Goal: Communication & Community: Share content

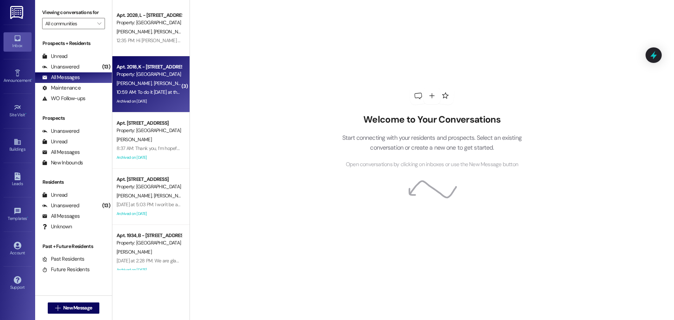
click at [133, 93] on div "10:59 AM: To do it [DATE] at the latest!! And I wanted to remind you about the …" at bounding box center [253, 92] width 274 height 6
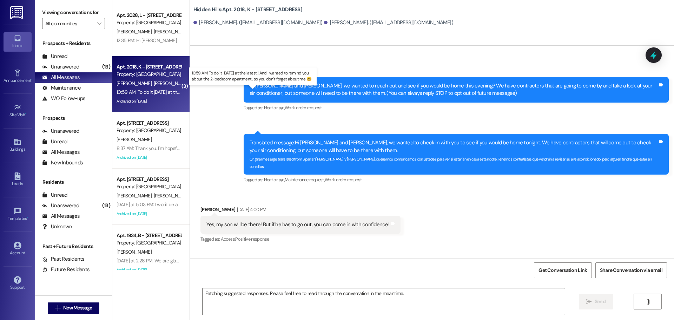
scroll to position [17544, 0]
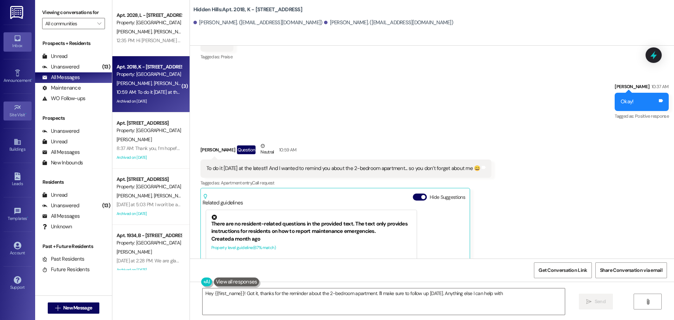
type textarea "Hey {{first_name}}! Got it, thanks for the reminder about the 2-bedroom apartme…"
click at [18, 145] on icon at bounding box center [17, 142] width 6 height 6
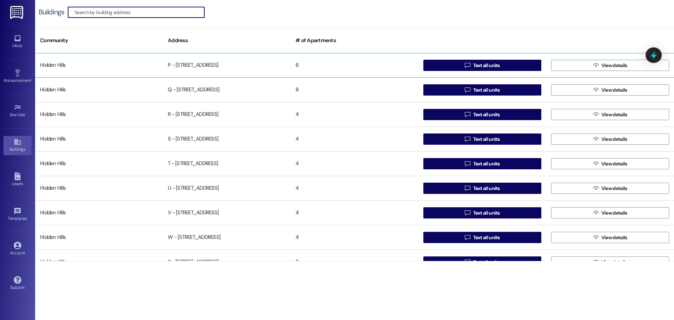
scroll to position [421, 0]
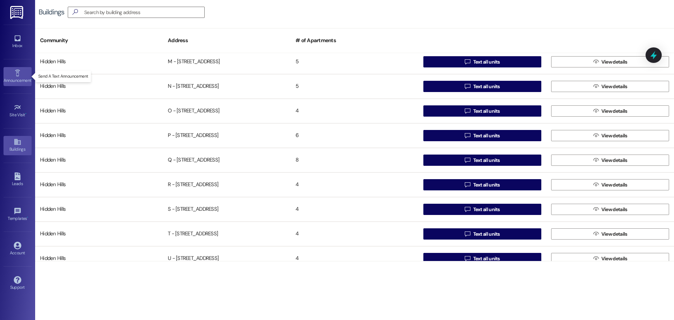
click at [15, 69] on icon at bounding box center [18, 73] width 8 height 8
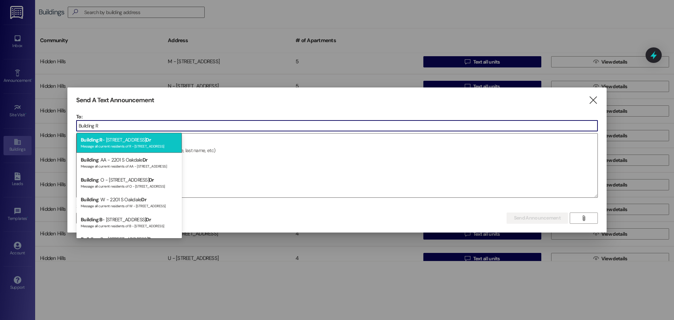
type input "Building R"
click at [125, 142] on div "Building : R - [STREET_ADDRESS] Message all current residents of R - [STREET_AD…" at bounding box center [128, 143] width 105 height 20
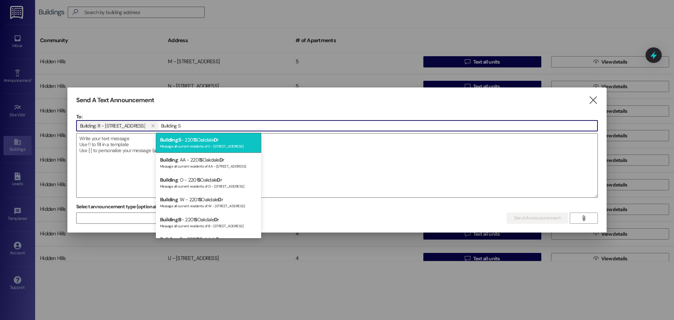
type input "Building S"
click at [180, 136] on span "S" at bounding box center [179, 139] width 2 height 6
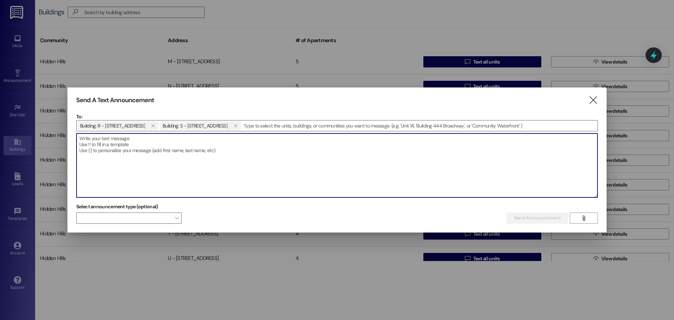
click at [116, 141] on textarea at bounding box center [336, 165] width 521 height 64
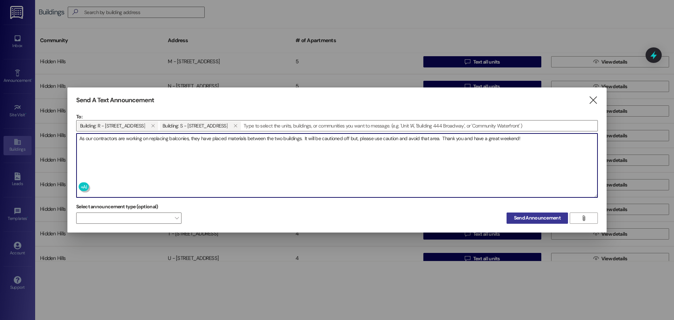
type textarea "As our contractors are working on replacing balconies, they have placed materia…"
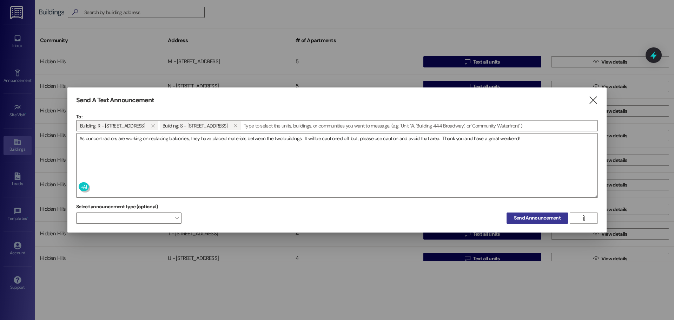
click at [539, 220] on span "Send Announcement" at bounding box center [537, 217] width 47 height 7
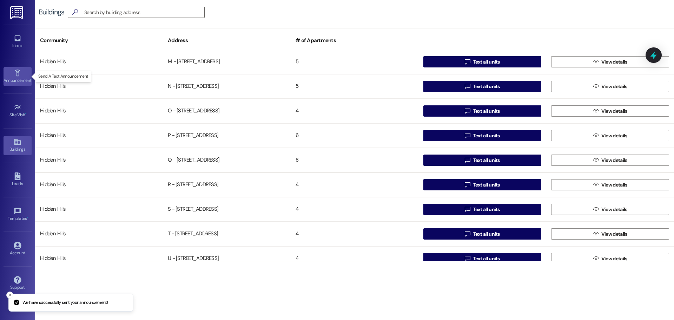
click at [19, 76] on icon at bounding box center [17, 72] width 5 height 7
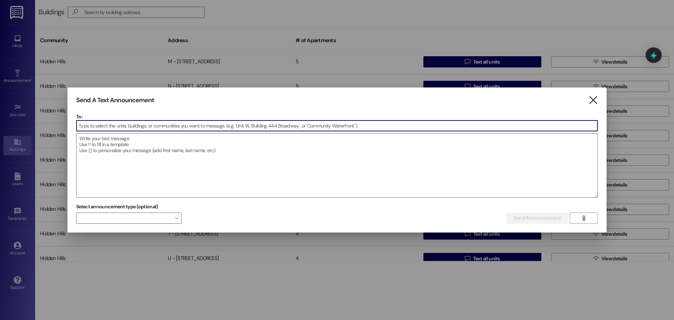
click at [591, 102] on icon "" at bounding box center [592, 99] width 9 height 7
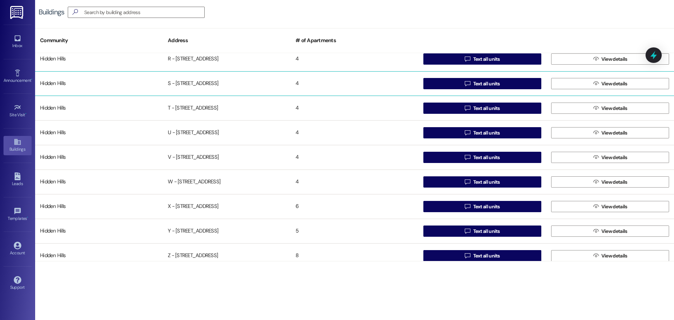
scroll to position [554, 0]
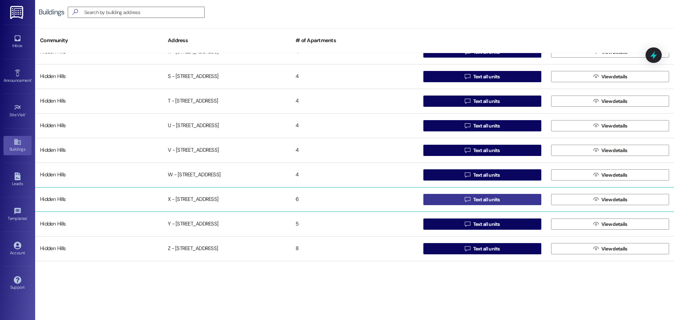
click at [455, 194] on button " Text all units" at bounding box center [482, 199] width 118 height 11
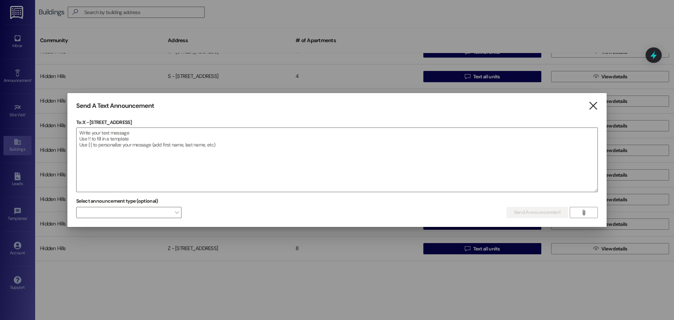
click at [590, 106] on icon "" at bounding box center [592, 105] width 9 height 7
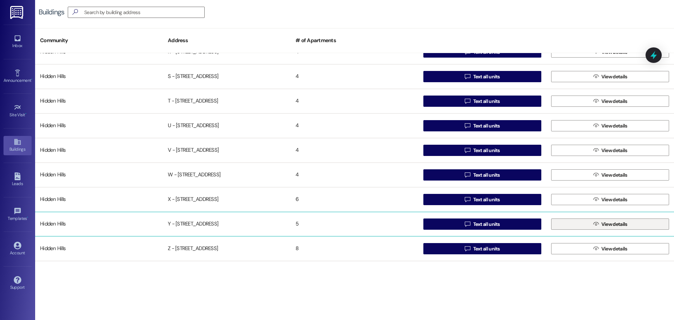
click at [574, 224] on button " View details" at bounding box center [610, 223] width 118 height 11
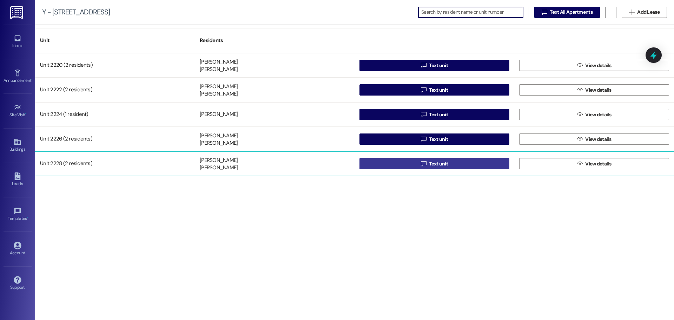
click at [424, 163] on icon "" at bounding box center [423, 164] width 5 height 6
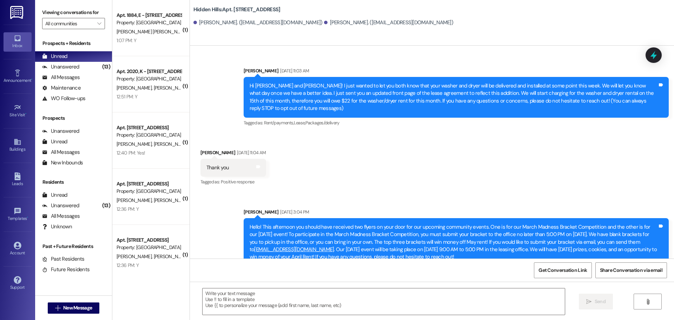
type textarea "Fetching suggested responses. Please feel free to read through the conversation…"
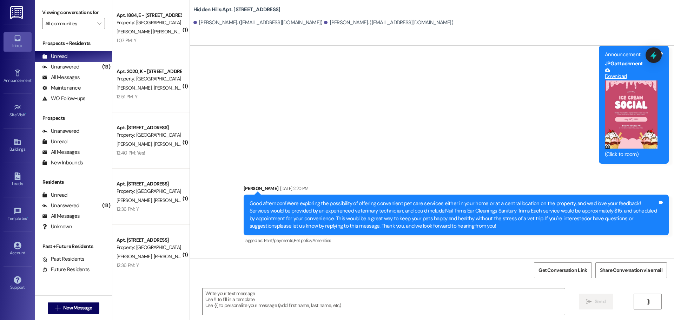
scroll to position [8714, 0]
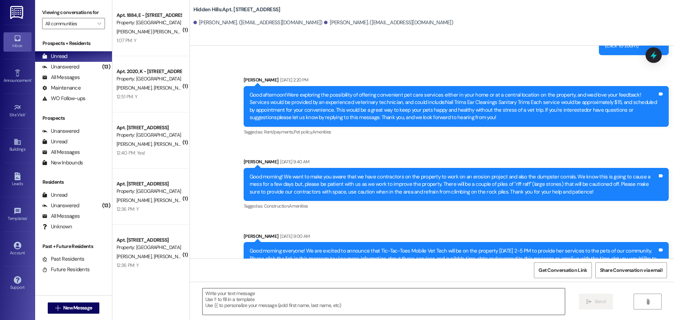
click at [280, 298] on textarea at bounding box center [383, 301] width 362 height 26
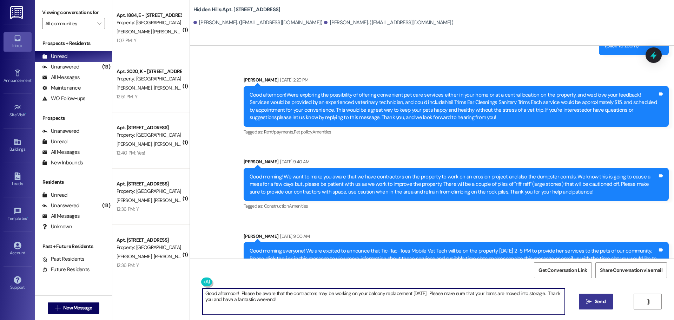
type textarea "Good afternoon! Please be aware that the contractors may be working on your bal…"
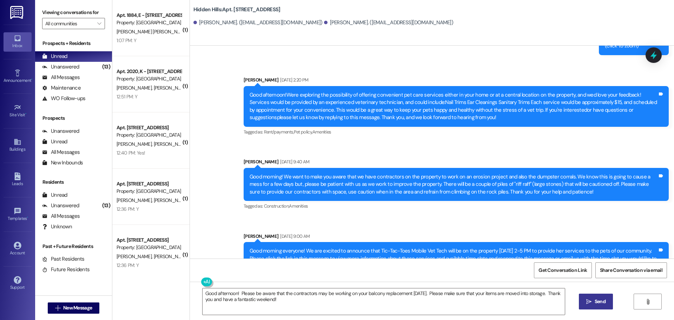
click at [599, 301] on span "Send" at bounding box center [599, 301] width 11 height 7
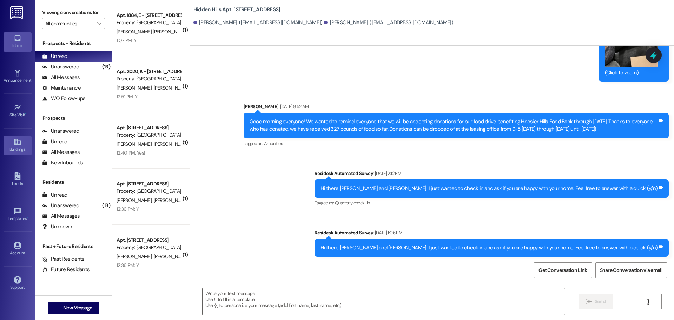
scroll to position [8012, 0]
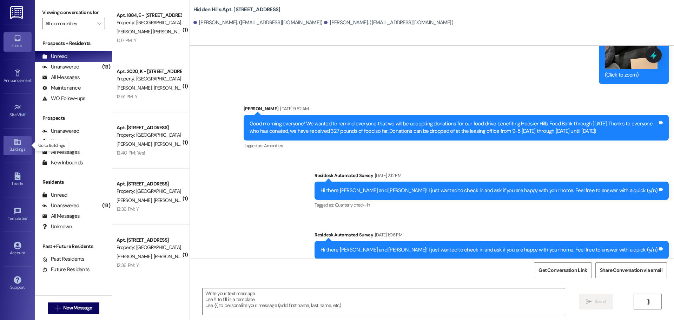
click at [20, 145] on icon at bounding box center [18, 142] width 8 height 8
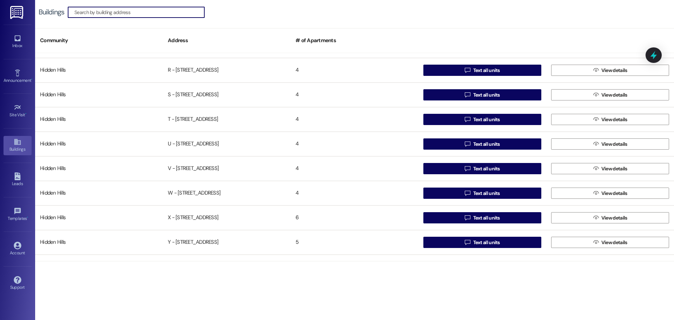
scroll to position [554, 0]
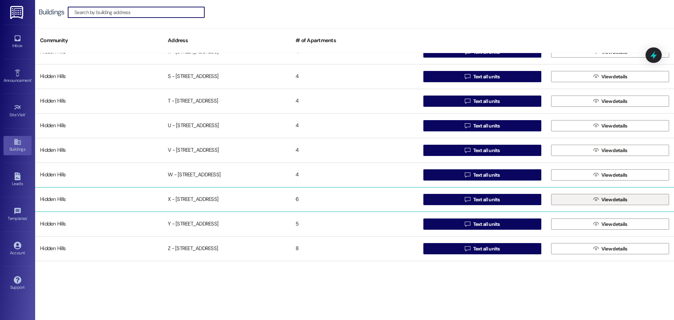
click at [567, 200] on button " View details" at bounding box center [610, 199] width 118 height 11
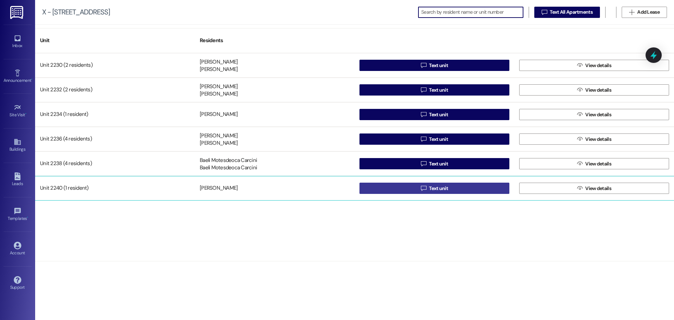
click at [395, 187] on button " Text unit" at bounding box center [434, 187] width 150 height 11
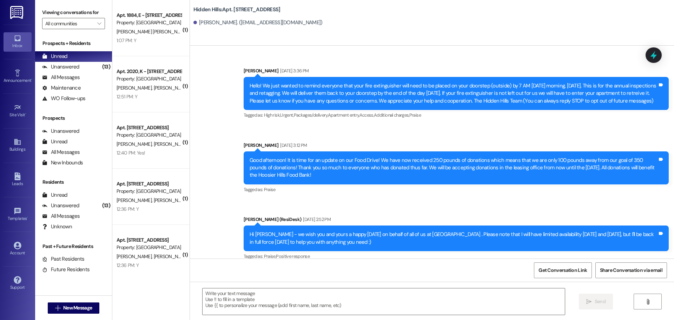
type textarea "Fetching suggested responses. Please feel free to read through the conversation…"
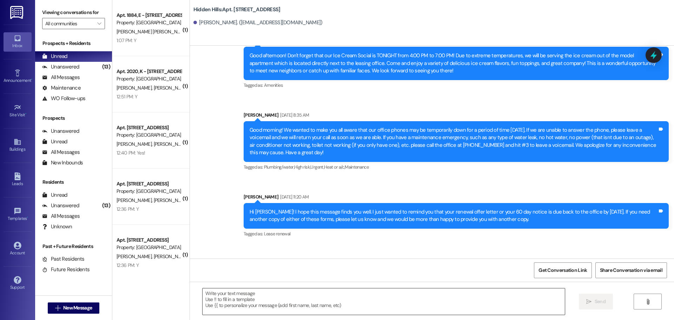
scroll to position [10295, 0]
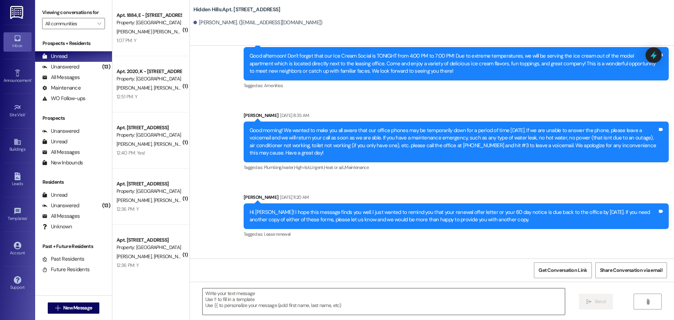
click at [258, 295] on textarea at bounding box center [383, 301] width 362 height 26
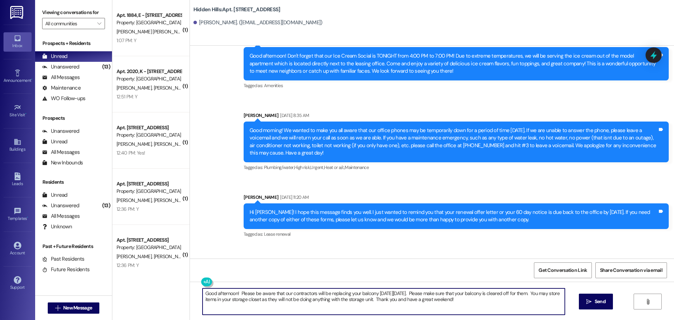
drag, startPoint x: 483, startPoint y: 302, endPoint x: 200, endPoint y: 289, distance: 282.8
click at [202, 289] on textarea "Good afternoon! Please be aware that our contractors will be replacing your bal…" at bounding box center [383, 301] width 362 height 26
type textarea "Good afternoon! Please be aware that our contractors will be replacing your bal…"
click at [593, 304] on span "Send" at bounding box center [600, 301] width 14 height 7
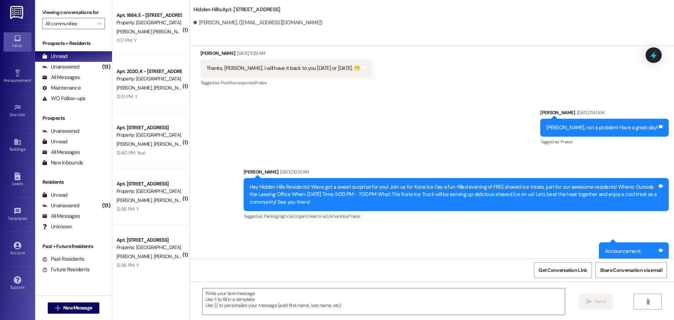
scroll to position [10681, 0]
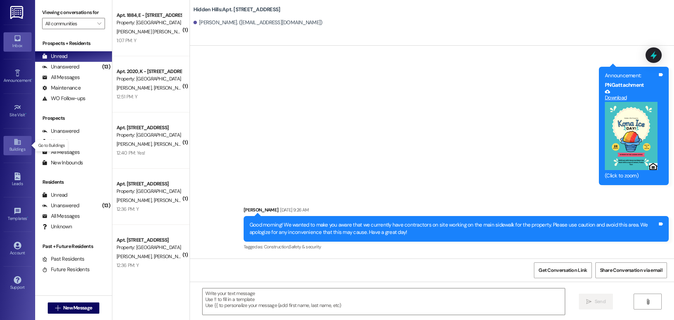
click at [16, 145] on icon at bounding box center [18, 142] width 8 height 8
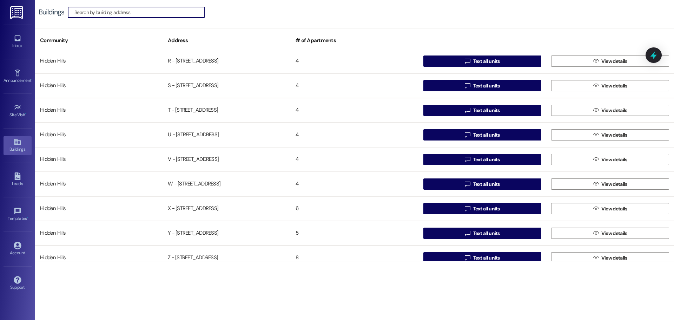
scroll to position [554, 0]
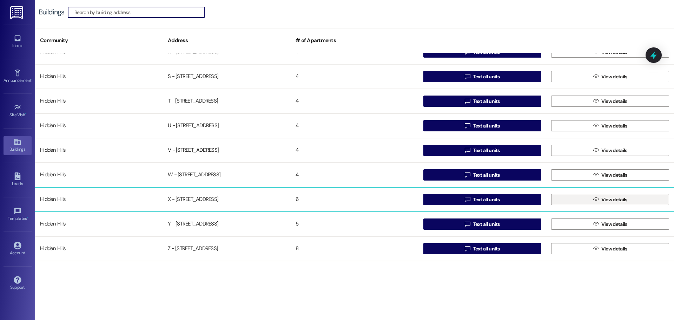
click at [562, 197] on button " View details" at bounding box center [610, 199] width 118 height 11
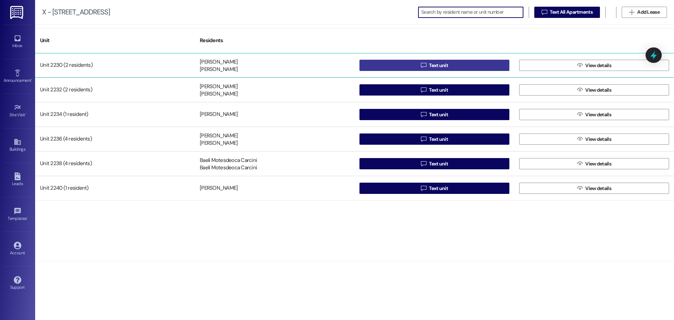
click at [464, 64] on button " Text unit" at bounding box center [434, 65] width 150 height 11
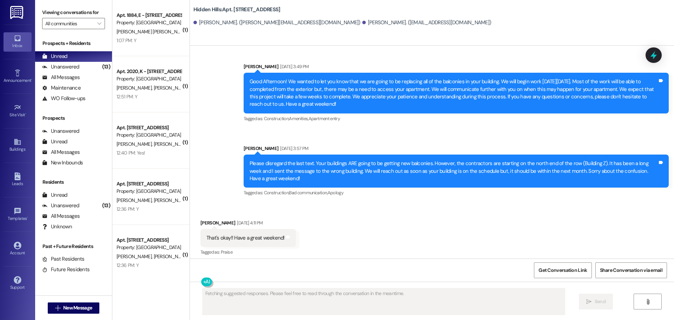
scroll to position [10856, 0]
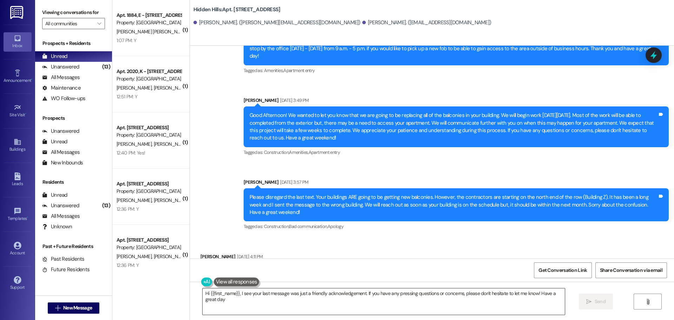
type textarea "Hi {{first_name}}, I see your last message was just a friendly acknowledgement.…"
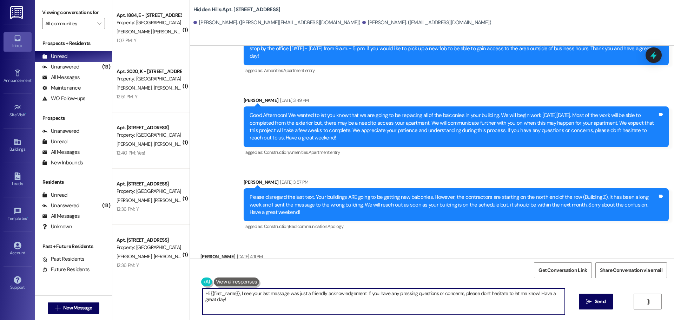
drag, startPoint x: 300, startPoint y: 307, endPoint x: 177, endPoint y: 288, distance: 124.2
click at [177, 288] on div "( 1 ) Apt. 1884, E - [STREET_ADDRESS] Property: Hidden Hills [PERSON_NAME] [PER…" at bounding box center [392, 160] width 561 height 320
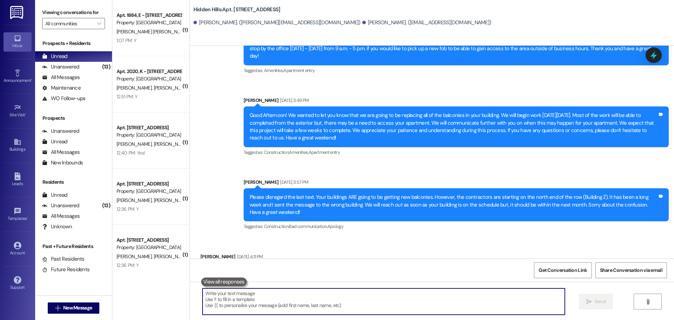
paste textarea "Good afternoon! Please be aware that our contractors will be replacing your bal…"
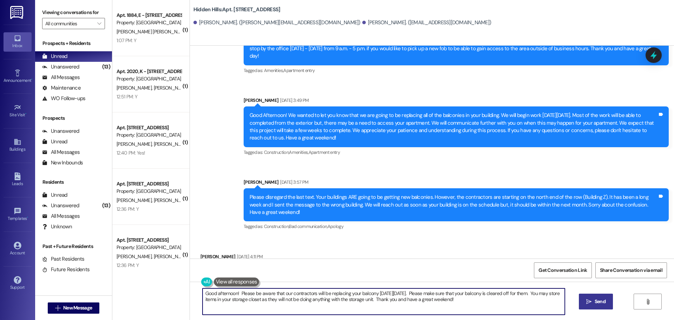
type textarea "Good afternoon! Please be aware that our contractors will be replacing your bal…"
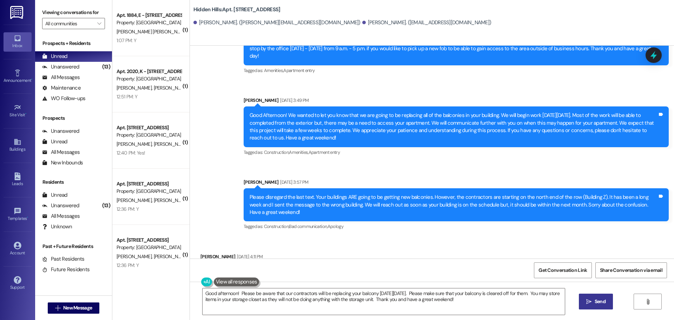
click at [599, 299] on span "Send" at bounding box center [599, 301] width 11 height 7
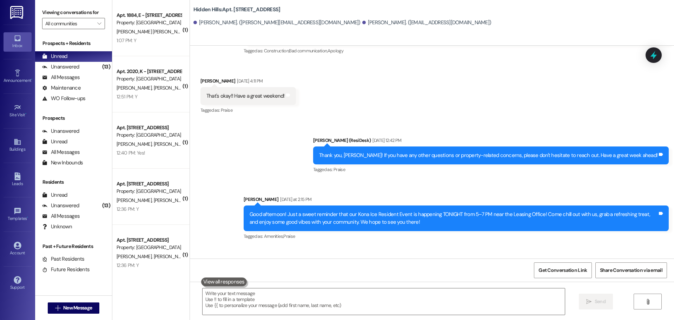
scroll to position [11038, 0]
